Goal: Task Accomplishment & Management: Complete application form

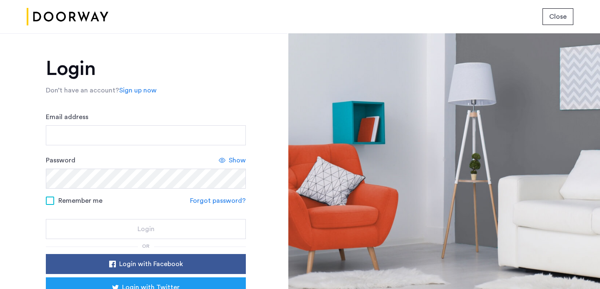
click at [62, 20] on img at bounding box center [68, 16] width 82 height 31
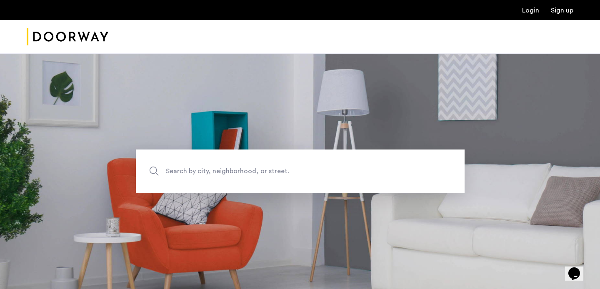
click at [522, 11] on ul "Login Sign up" at bounding box center [300, 10] width 547 height 10
click at [524, 11] on link "Login" at bounding box center [530, 10] width 17 height 7
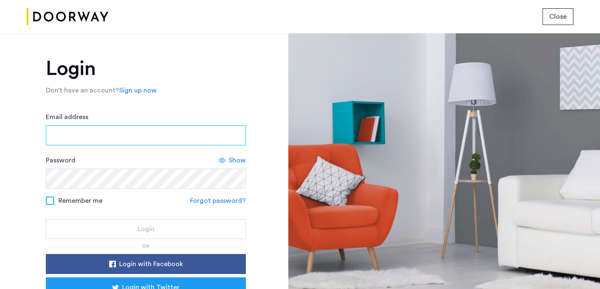
click at [122, 138] on input "Email address" at bounding box center [146, 136] width 200 height 20
type input "**********"
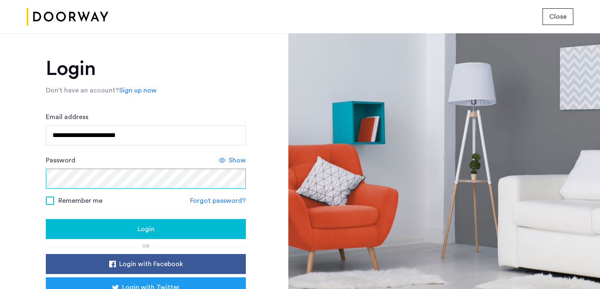
click at [46, 219] on button "Login" at bounding box center [146, 229] width 200 height 20
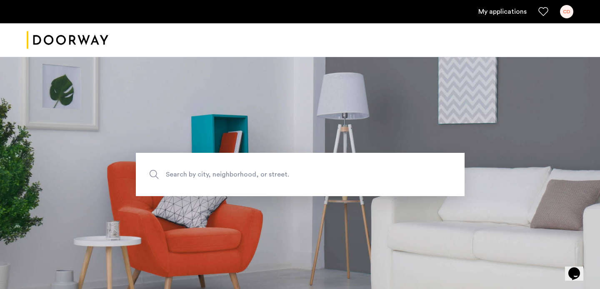
click at [509, 13] on link "My applications" at bounding box center [503, 12] width 48 height 10
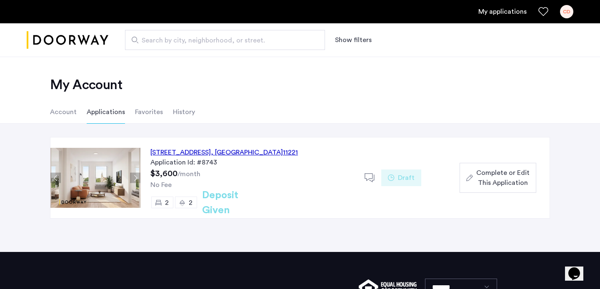
click at [372, 179] on icon at bounding box center [370, 178] width 10 height 10
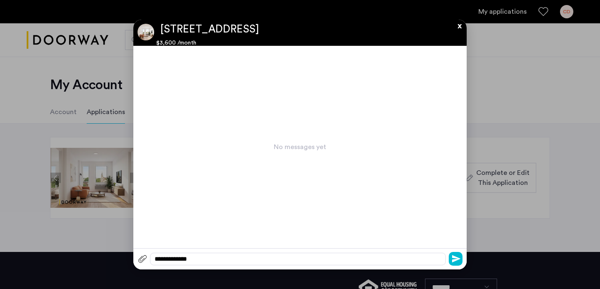
click at [459, 26] on button "x" at bounding box center [458, 24] width 13 height 9
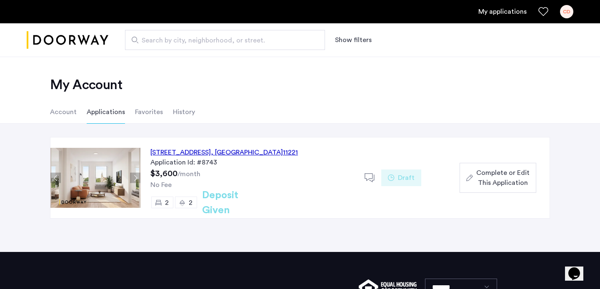
click at [401, 177] on span "Draft" at bounding box center [406, 178] width 17 height 10
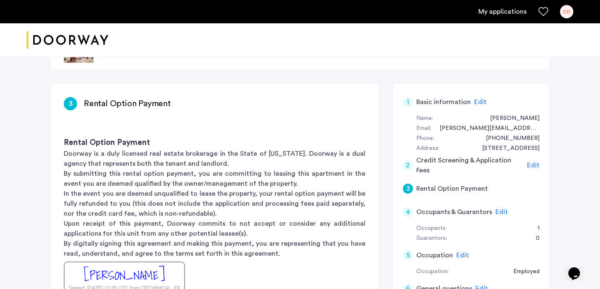
click at [450, 190] on h5 "Rental Option Payment" at bounding box center [453, 189] width 72 height 10
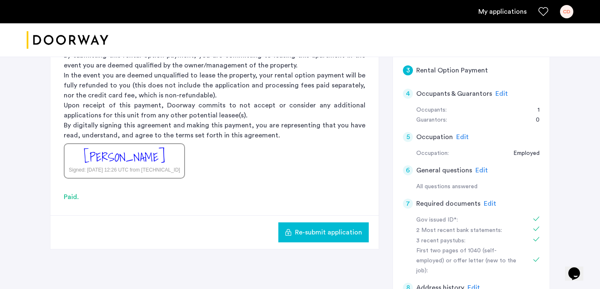
scroll to position [152, 0]
click at [343, 244] on div "Re-submit application" at bounding box center [214, 233] width 329 height 34
click at [347, 233] on span "Re-submit application" at bounding box center [328, 233] width 67 height 10
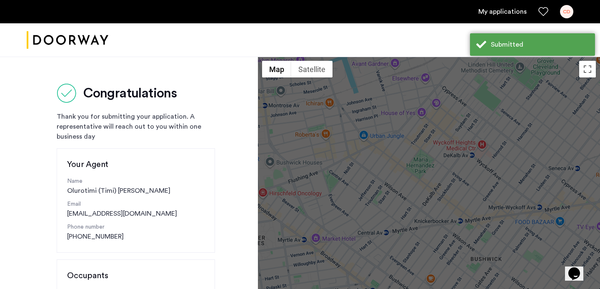
click at [495, 10] on link "My applications" at bounding box center [503, 12] width 48 height 10
